Goal: Find specific page/section: Find specific page/section

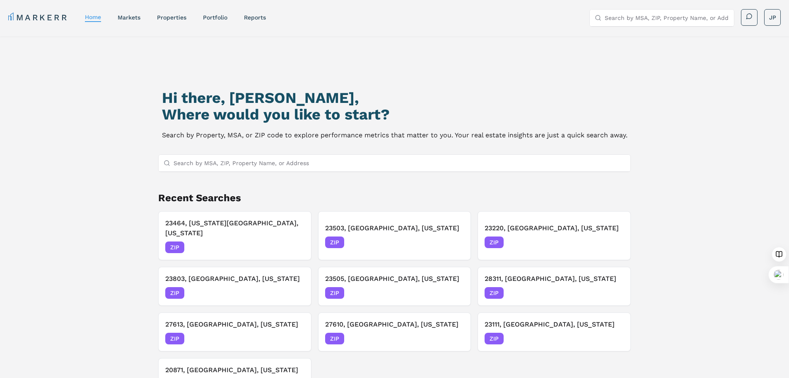
click at [359, 153] on div "Hi there, [PERSON_NAME], Where would you like to start? Search by Property, MSA…" at bounding box center [395, 239] width 553 height 378
click at [344, 162] on input "Search by MSA, ZIP, Property Name, or Address" at bounding box center [400, 163] width 453 height 17
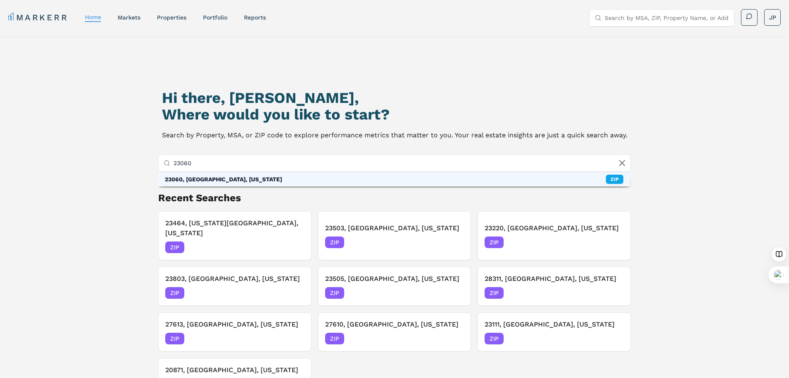
type input "23060"
click at [317, 181] on div "23060, [GEOGRAPHIC_DATA], [US_STATE] ZIP" at bounding box center [394, 179] width 472 height 14
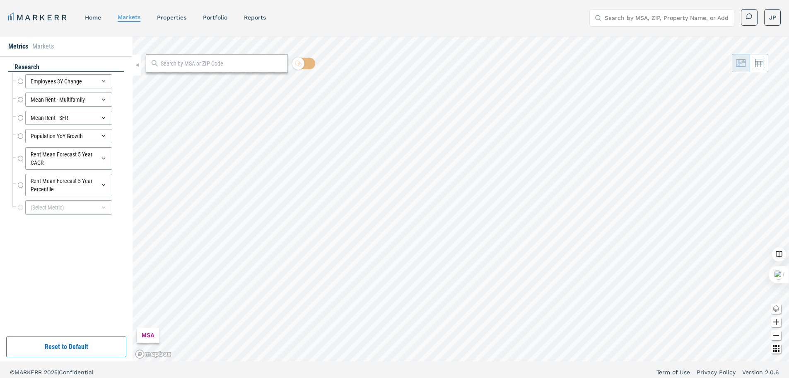
radio input "true"
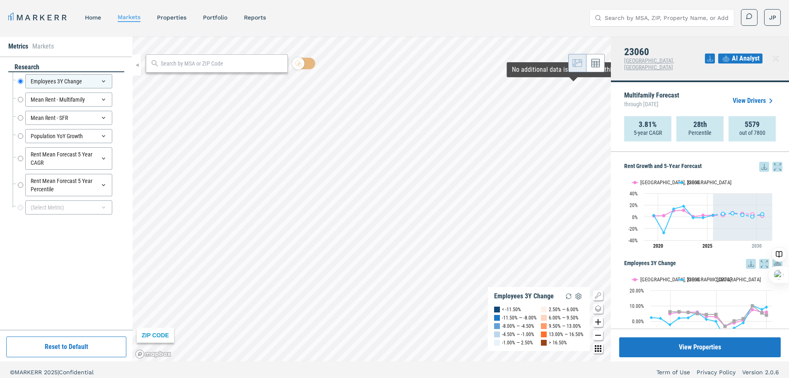
click at [760, 162] on icon at bounding box center [765, 167] width 10 height 10
click at [725, 213] on div "Download as XLS" at bounding box center [728, 213] width 48 height 8
